Goal: Contribute content: Contribute content

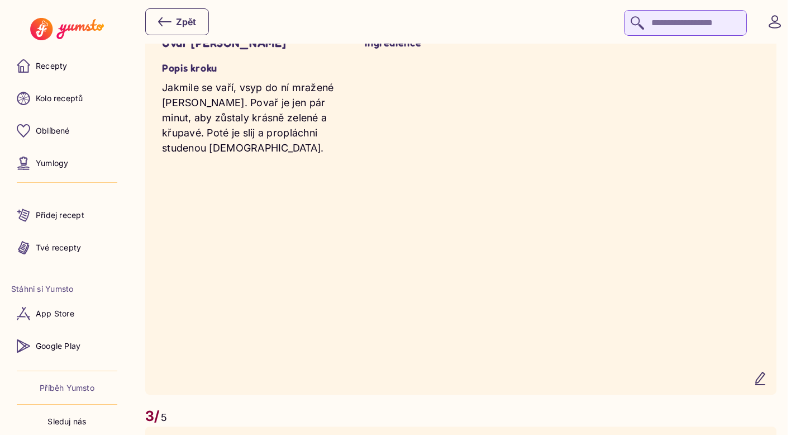
scroll to position [1199, 0]
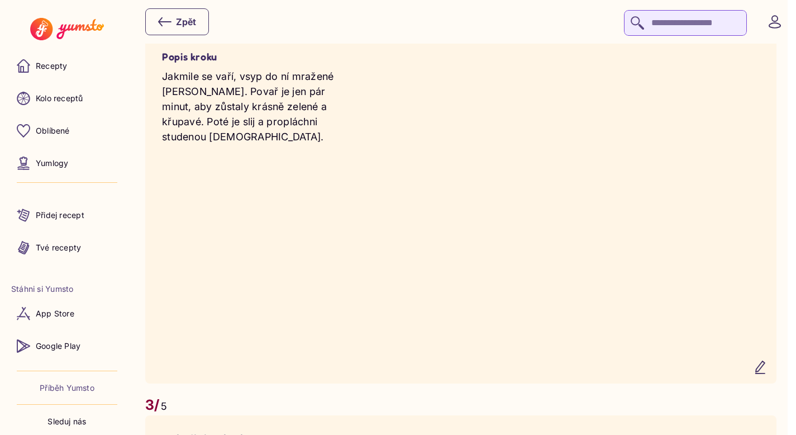
click at [767, 374] on icon "button" at bounding box center [760, 366] width 13 height 13
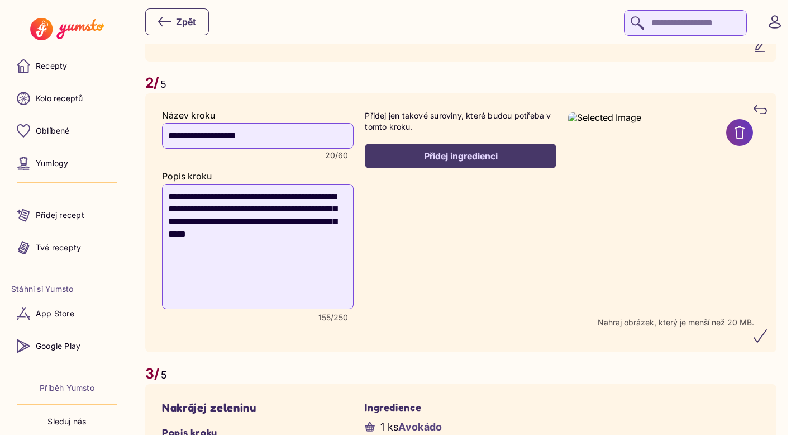
scroll to position [1110, 0]
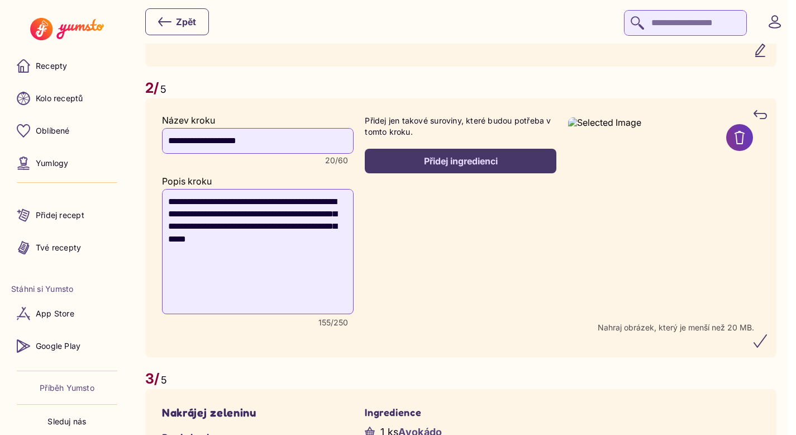
click at [471, 165] on div "Přidej ingredienci" at bounding box center [460, 161] width 167 height 12
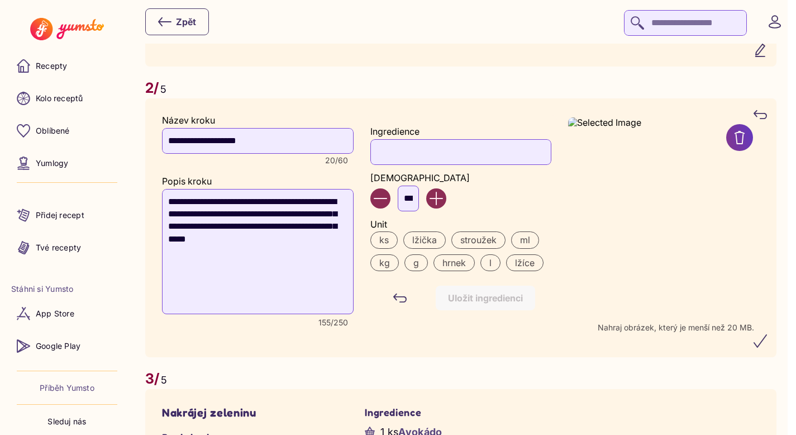
click at [440, 165] on input "Ingredience" at bounding box center [460, 152] width 180 height 26
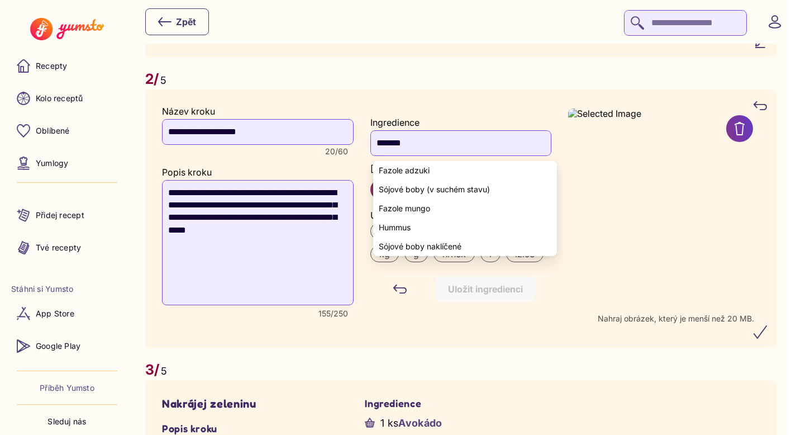
scroll to position [1124, 0]
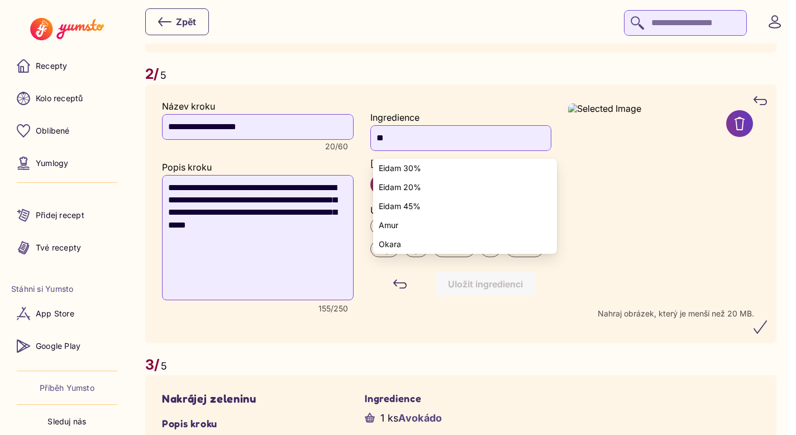
type input "*"
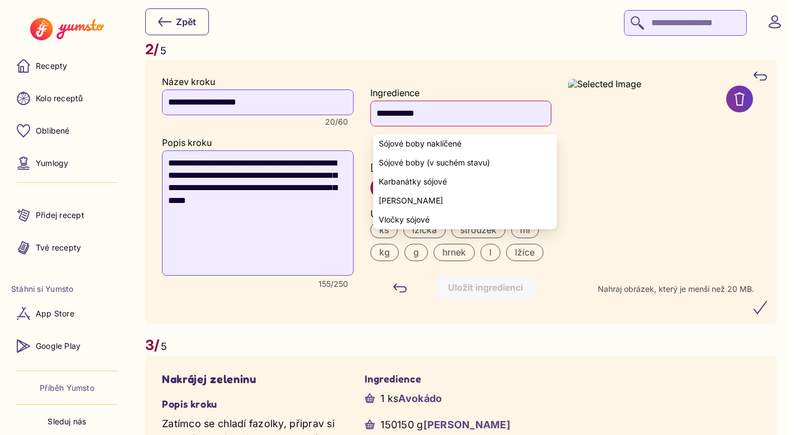
scroll to position [1149, 0]
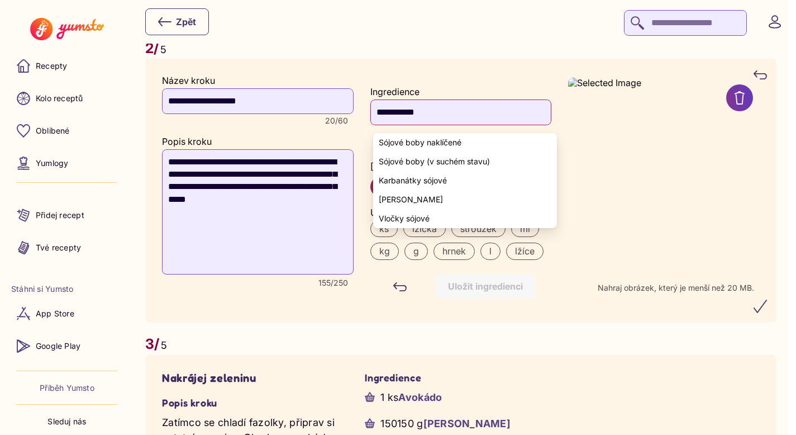
type input "**********"
click at [603, 208] on img at bounding box center [664, 176] width 192 height 196
drag, startPoint x: 440, startPoint y: 123, endPoint x: 361, endPoint y: 118, distance: 78.9
click at [361, 118] on div "**********" at bounding box center [461, 190] width 598 height 230
click at [767, 312] on icon "submit" at bounding box center [760, 305] width 13 height 13
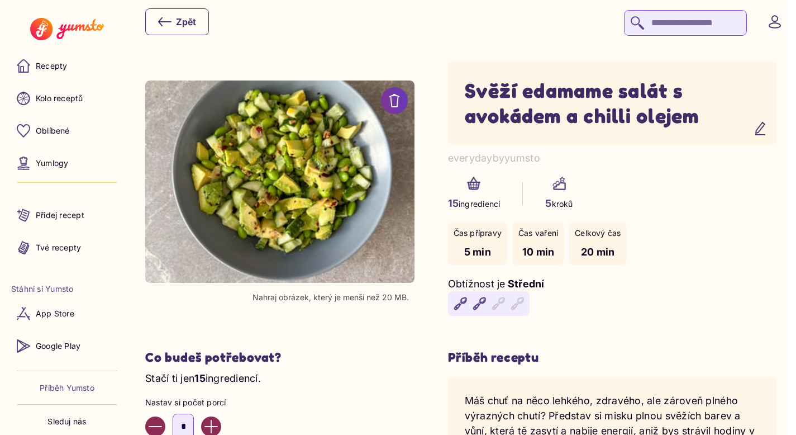
scroll to position [0, 0]
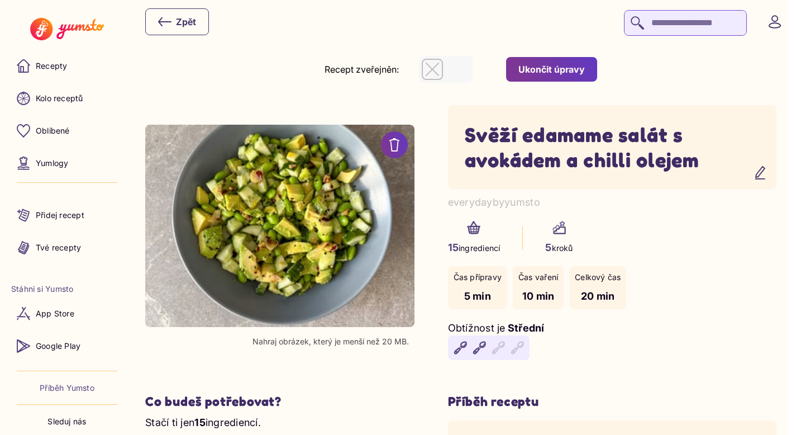
click at [564, 66] on div "Ukončit úpravy" at bounding box center [551, 69] width 66 height 12
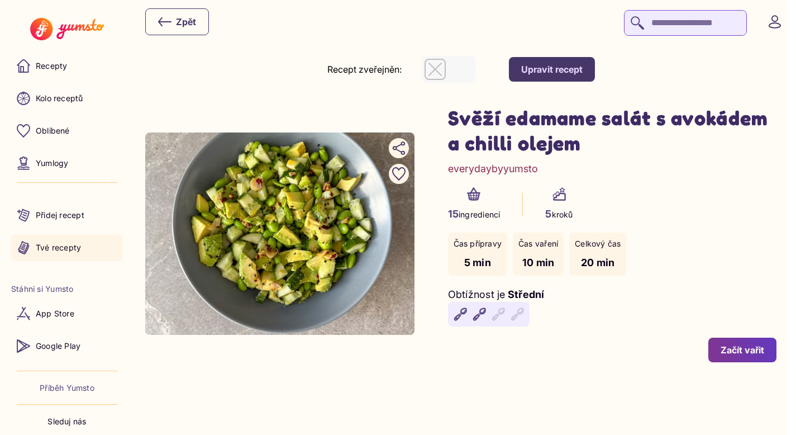
click at [58, 242] on p "Tvé recepty" at bounding box center [58, 247] width 45 height 11
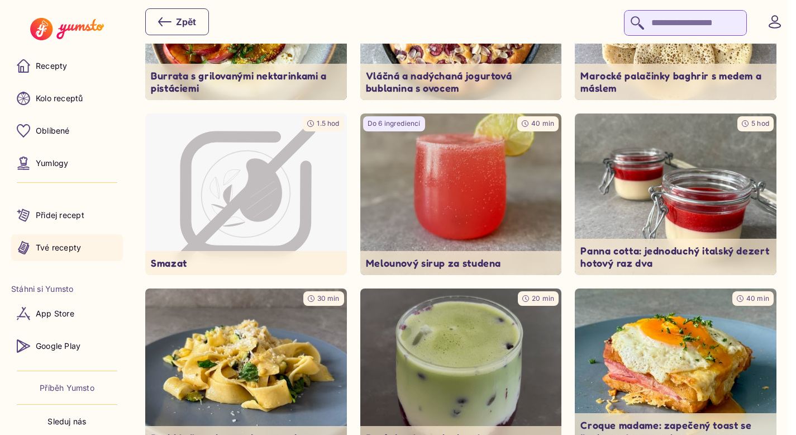
scroll to position [527, 0]
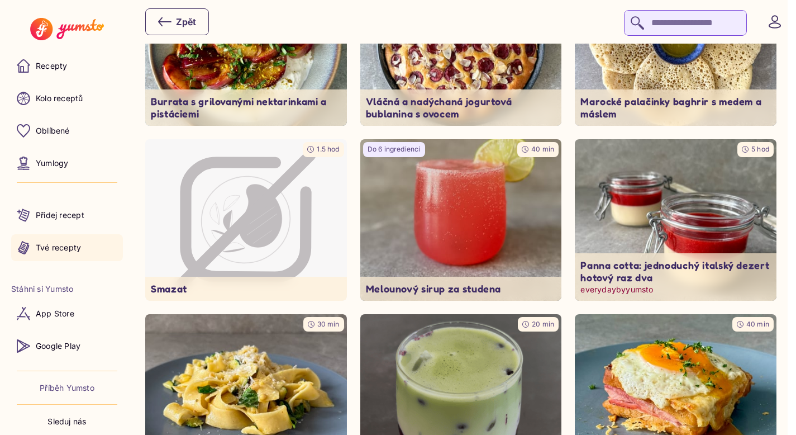
click at [684, 189] on img at bounding box center [676, 219] width 212 height 169
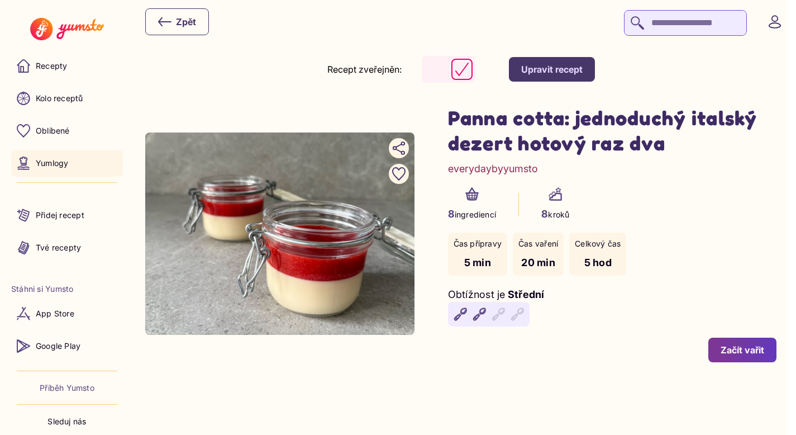
click at [48, 155] on link "Yumlogy" at bounding box center [67, 163] width 112 height 27
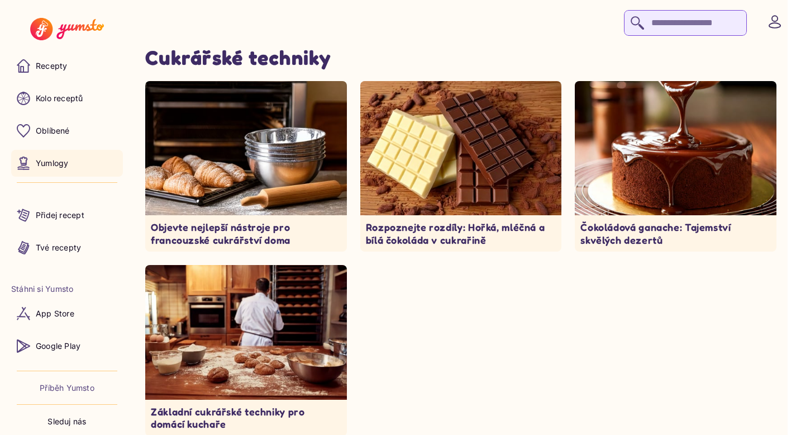
scroll to position [12, 0]
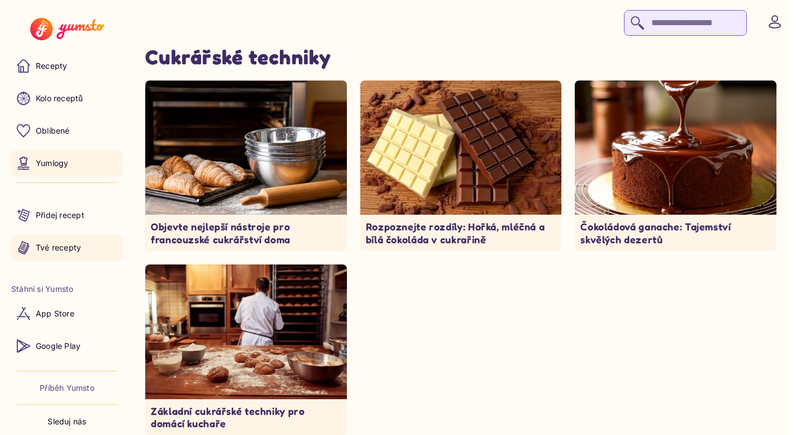
click at [76, 249] on p "Tvé recepty" at bounding box center [58, 247] width 45 height 11
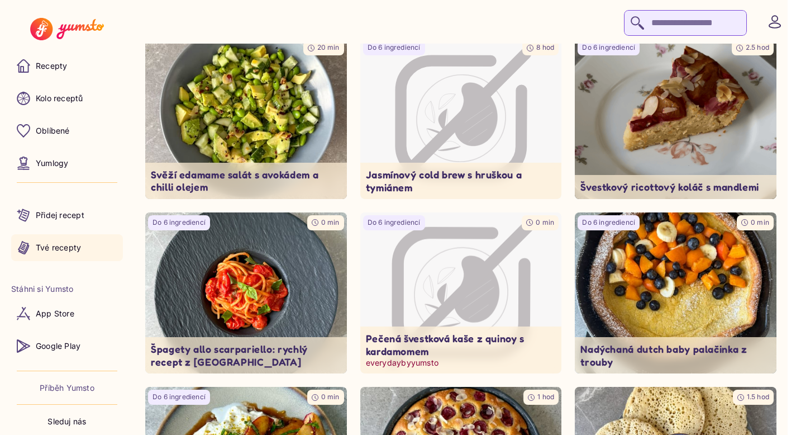
scroll to position [158, 0]
